Goal: Check status

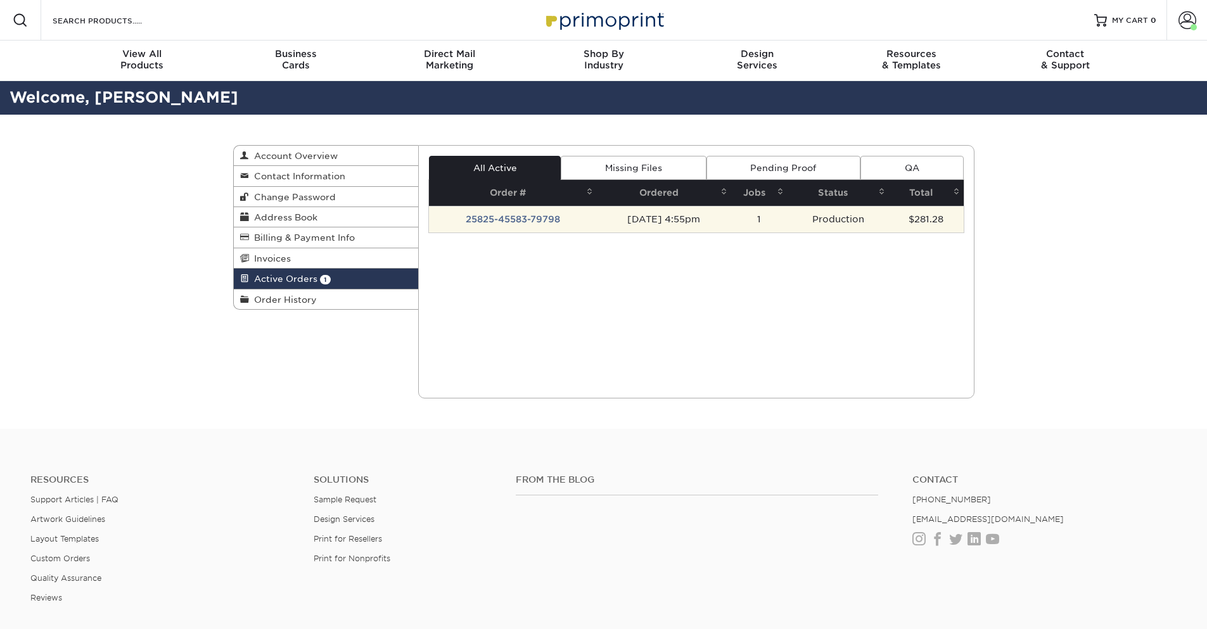
click at [514, 226] on td "25825-45583-79798" at bounding box center [513, 219] width 168 height 27
click at [518, 217] on td "25825-45583-79798" at bounding box center [513, 219] width 168 height 27
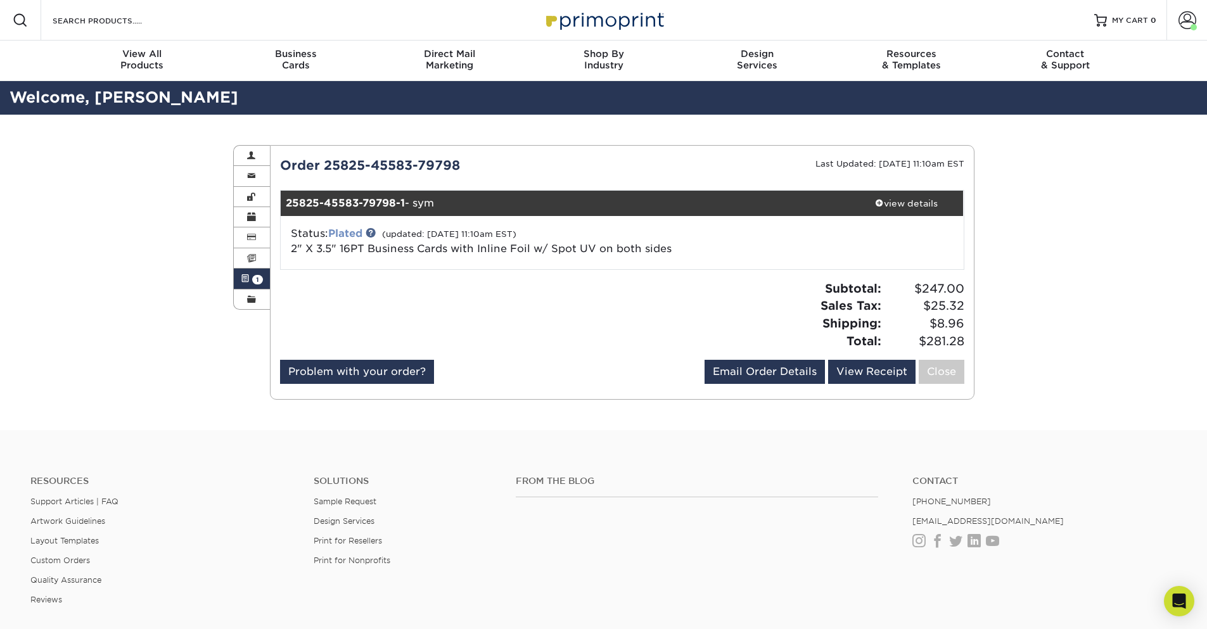
click at [333, 234] on link "Plated" at bounding box center [345, 234] width 34 height 12
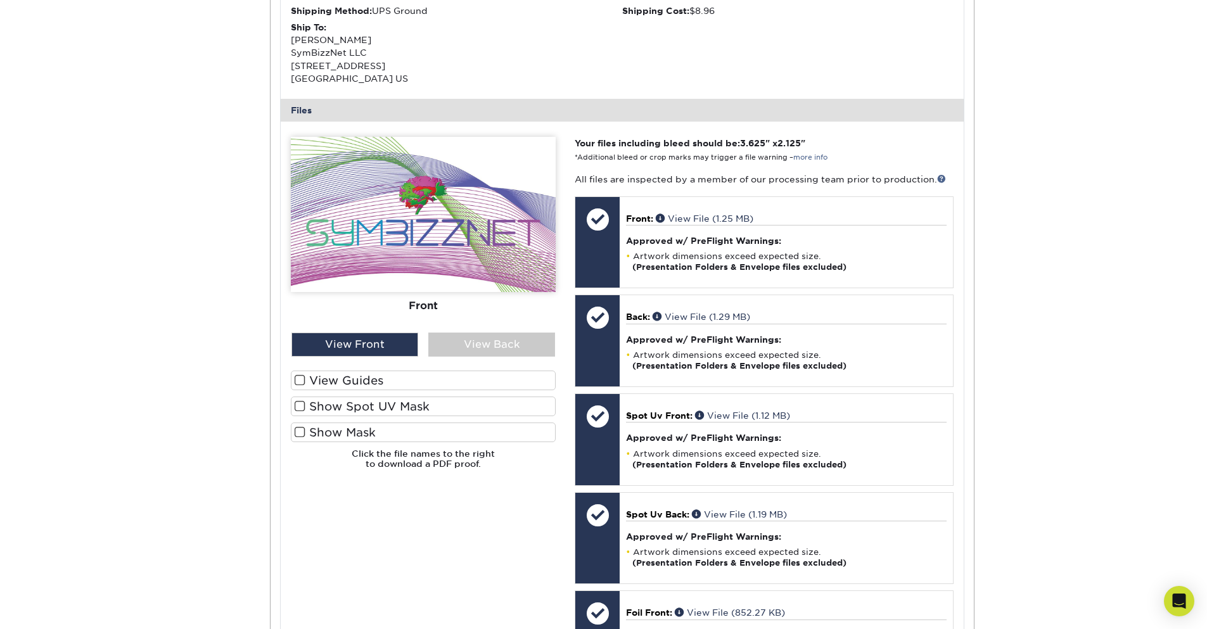
scroll to position [532, 0]
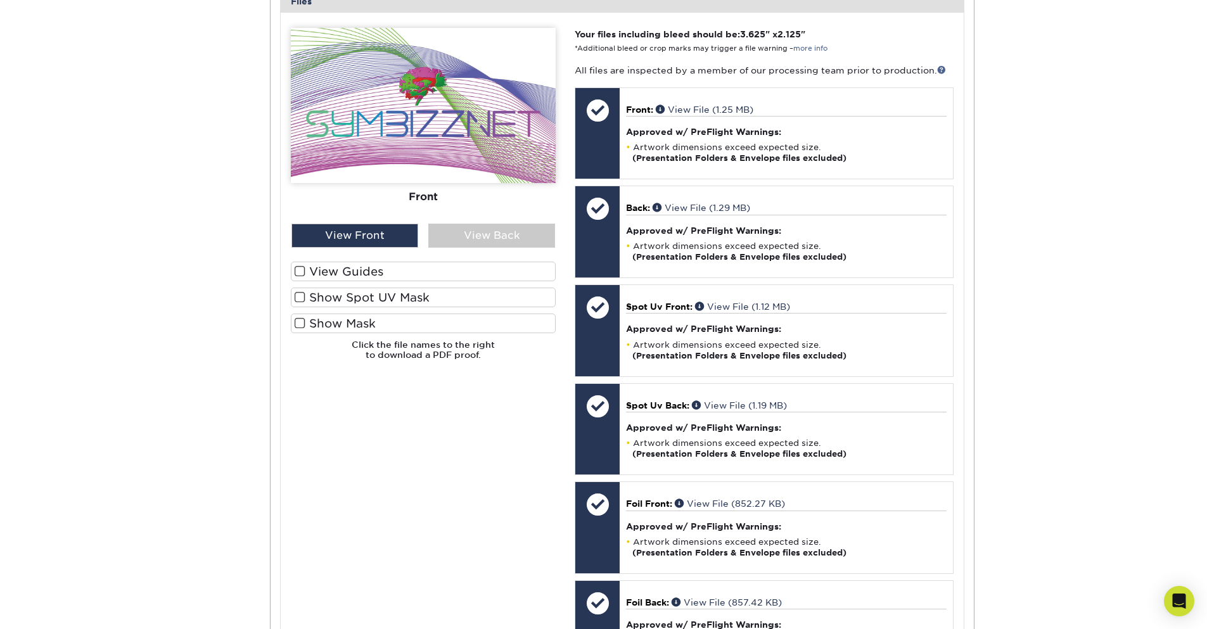
click at [364, 269] on label "View Guides" at bounding box center [423, 272] width 265 height 20
click at [0, 0] on input "View Guides" at bounding box center [0, 0] width 0 height 0
